Goal: Navigation & Orientation: Find specific page/section

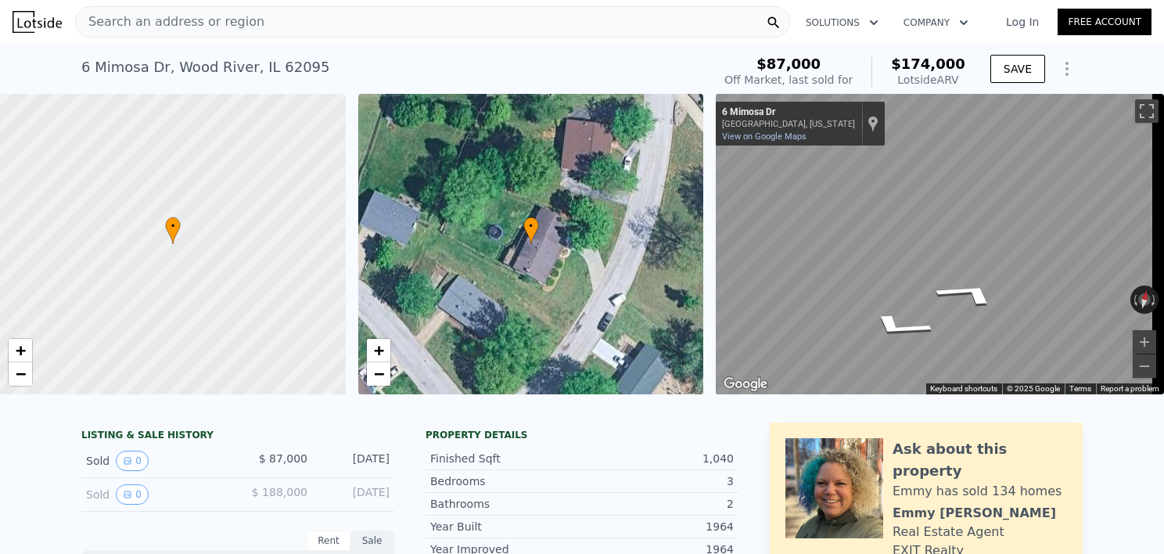
click at [640, 256] on div "• + − • + − ← Move left → Move right ↑ Move up ↓ Move down + Zoom in - Zoom out…" at bounding box center [582, 244] width 1164 height 300
click at [487, 262] on div "• + − • + − ← Move left → Move right ↑ Move up ↓ Move down + Zoom in - Zoom out…" at bounding box center [582, 244] width 1164 height 300
drag, startPoint x: 196, startPoint y: 277, endPoint x: 234, endPoint y: 266, distance: 39.1
click at [234, 266] on div at bounding box center [173, 244] width 414 height 360
click at [217, 244] on div at bounding box center [173, 244] width 414 height 360
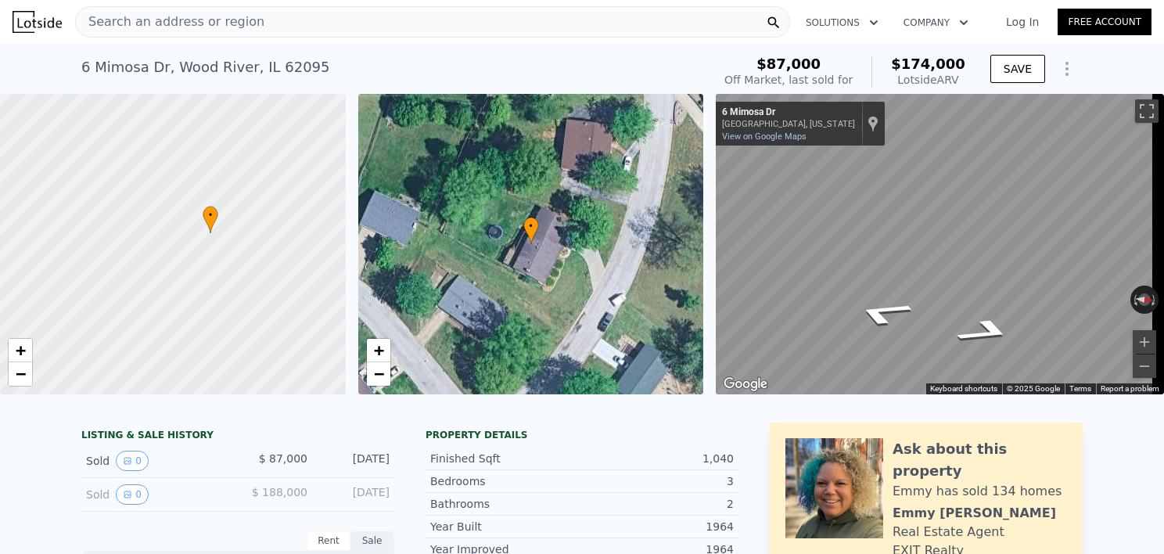
click at [217, 244] on div at bounding box center [173, 244] width 414 height 360
click at [208, 231] on div at bounding box center [173, 244] width 414 height 360
click at [207, 227] on div at bounding box center [173, 244] width 414 height 360
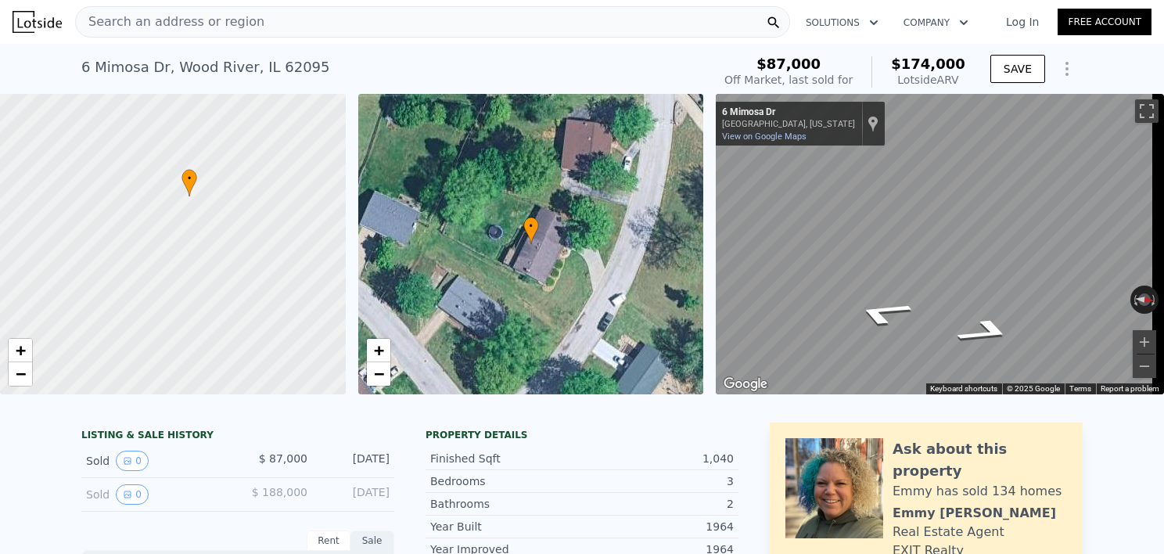
click at [190, 203] on div at bounding box center [173, 244] width 414 height 360
click at [188, 203] on div at bounding box center [173, 244] width 414 height 360
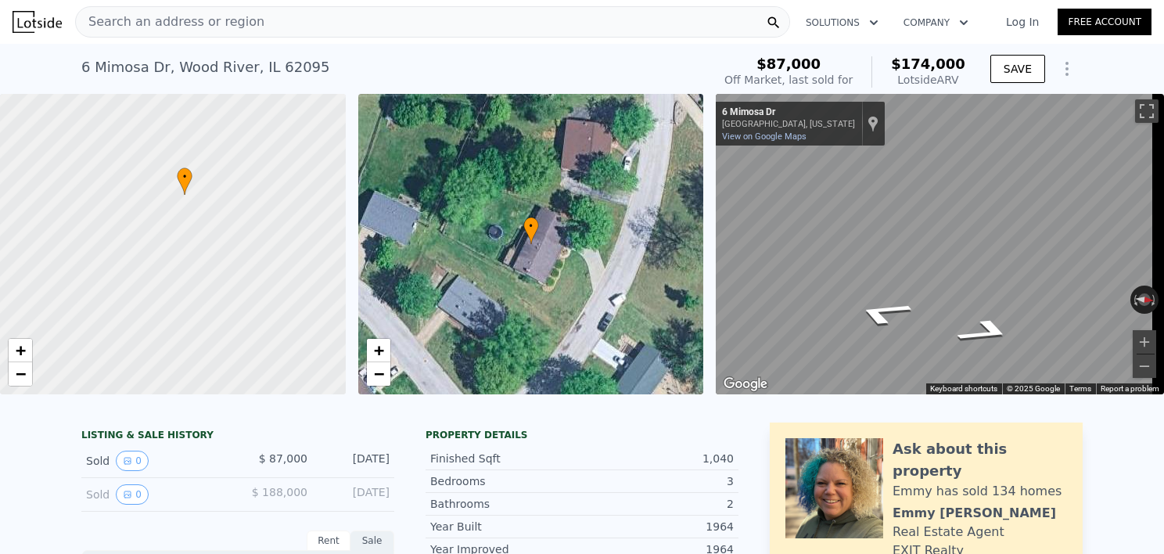
click at [188, 203] on div at bounding box center [173, 244] width 414 height 360
drag, startPoint x: 207, startPoint y: 246, endPoint x: 213, endPoint y: 146, distance: 100.2
click at [213, 146] on div at bounding box center [173, 244] width 414 height 360
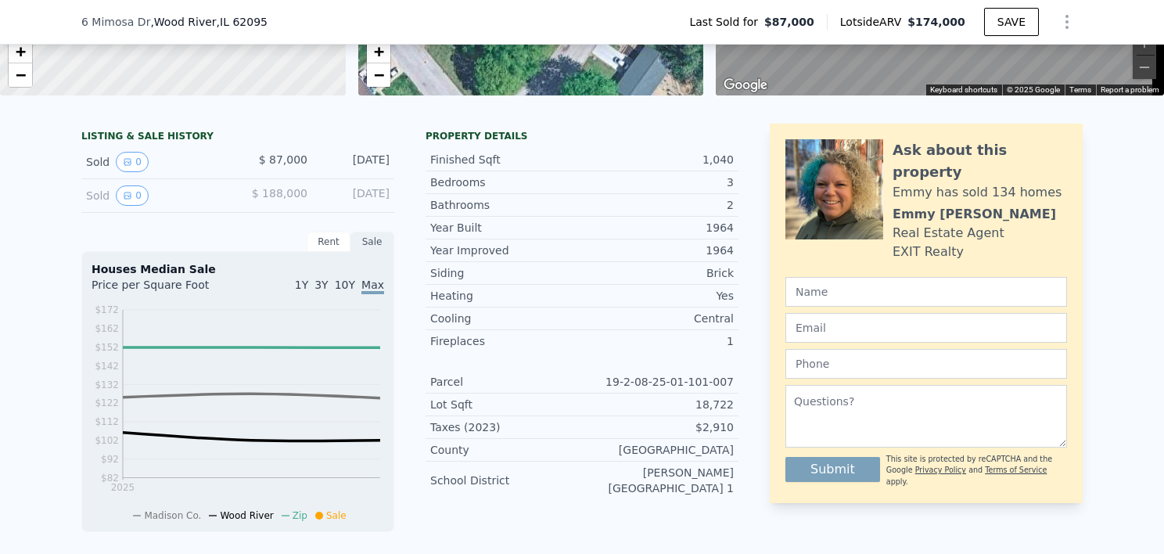
scroll to position [307, 0]
